Goal: Information Seeking & Learning: Understand process/instructions

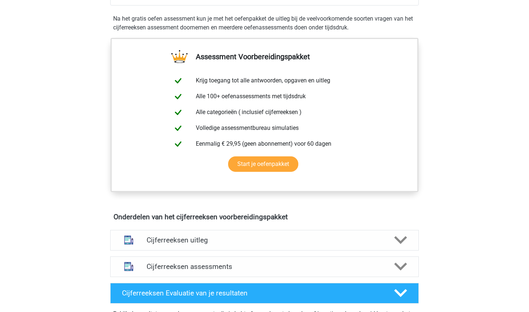
scroll to position [284, 0]
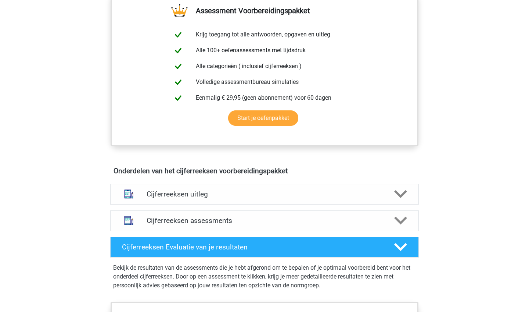
click at [174, 198] on h4 "Cijferreeksen uitleg" at bounding box center [265, 194] width 236 height 8
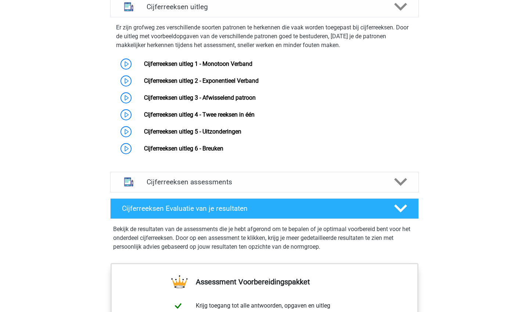
scroll to position [479, 0]
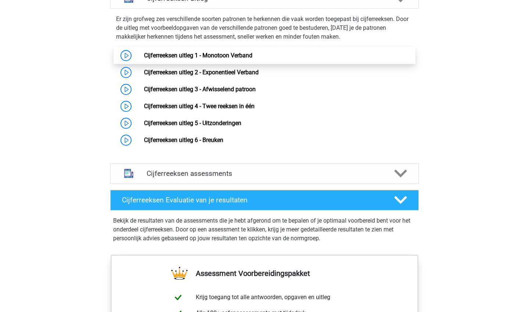
click at [144, 59] on link "Cijferreeksen uitleg 1 - Monotoon Verband" at bounding box center [198, 55] width 108 height 7
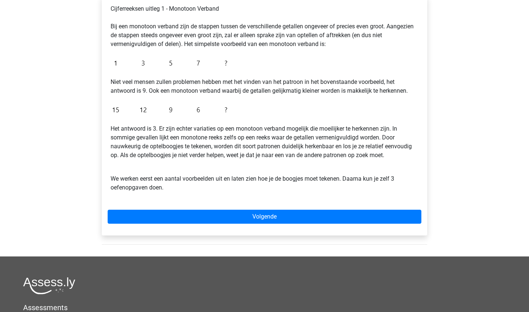
scroll to position [142, 0]
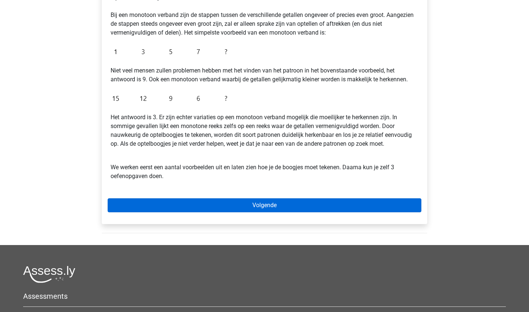
click at [224, 198] on link "Volgende" at bounding box center [265, 205] width 314 height 14
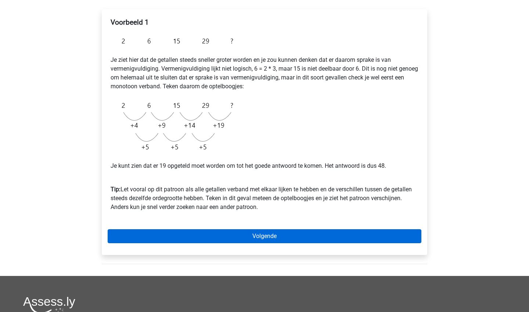
scroll to position [139, 0]
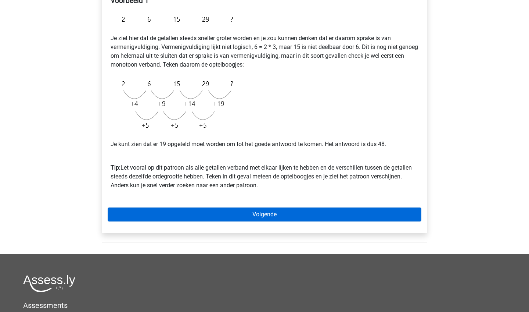
click at [290, 211] on link "Volgende" at bounding box center [265, 214] width 314 height 14
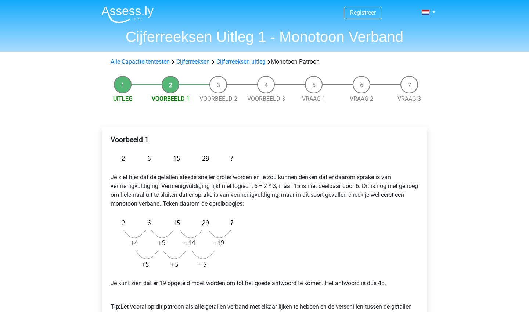
scroll to position [0, 0]
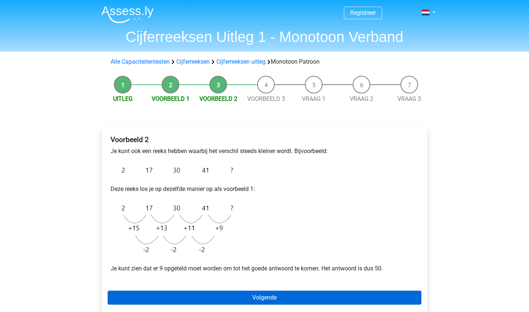
click at [271, 299] on link "Volgende" at bounding box center [265, 297] width 314 height 14
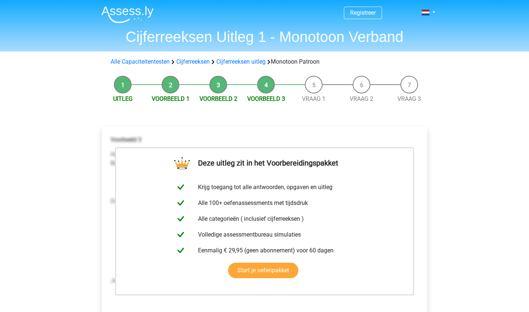
click at [434, 133] on div "Uitleg Voorbeeld 1 Voorbeeld 2 Voorbeeld 3 Vraag 1 Vraag 2 Vraag 3 Deze uitleg …" at bounding box center [264, 225] width 349 height 307
click at [454, 162] on div "Registreer Nederlands English" at bounding box center [264, 286] width 529 height 573
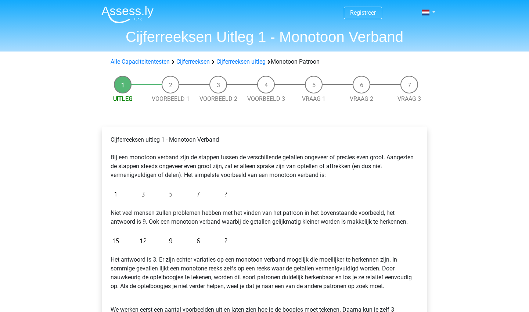
scroll to position [142, 0]
